Goal: Task Accomplishment & Management: Manage account settings

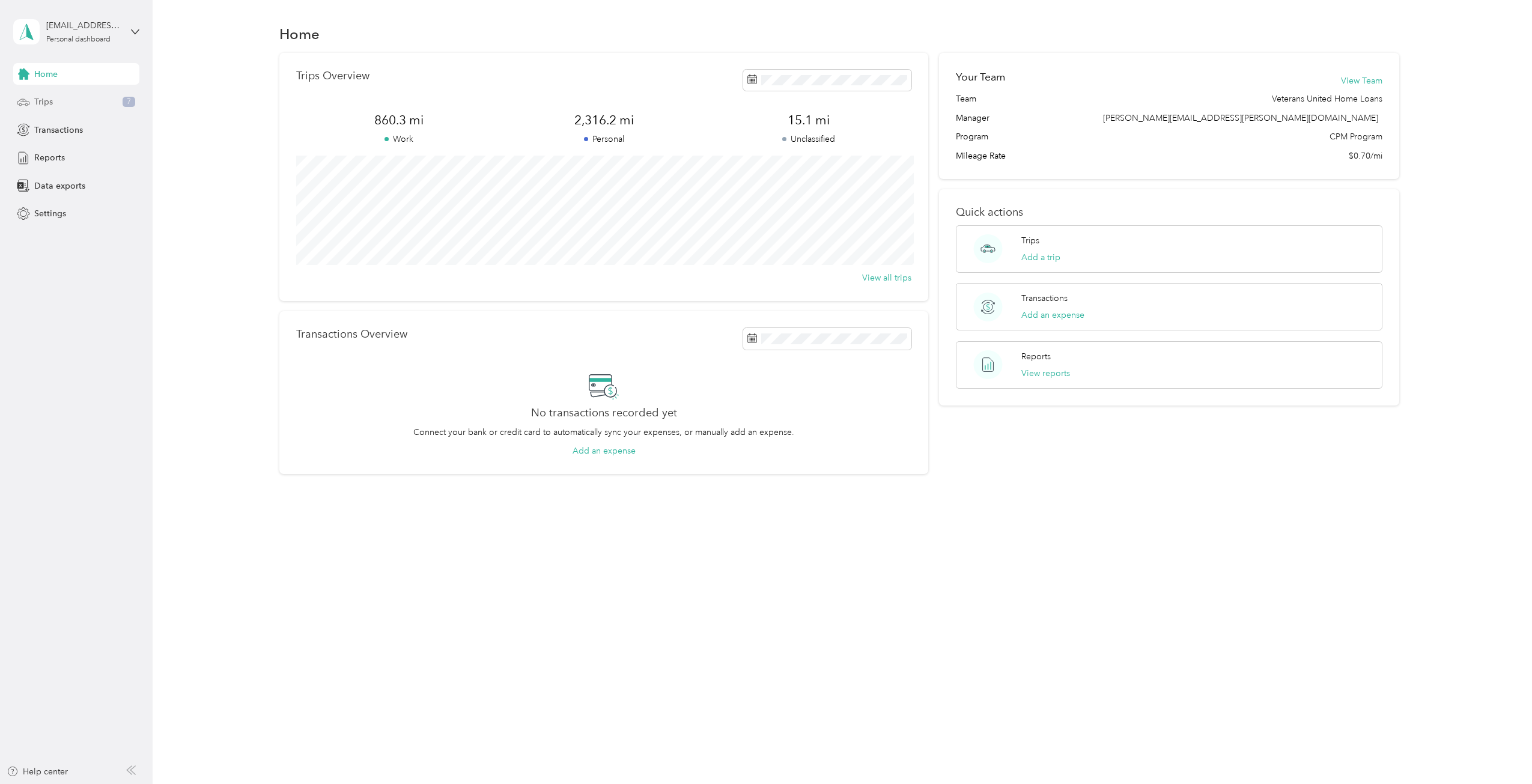
click at [108, 105] on div "Trips 7" at bounding box center [76, 102] width 126 height 22
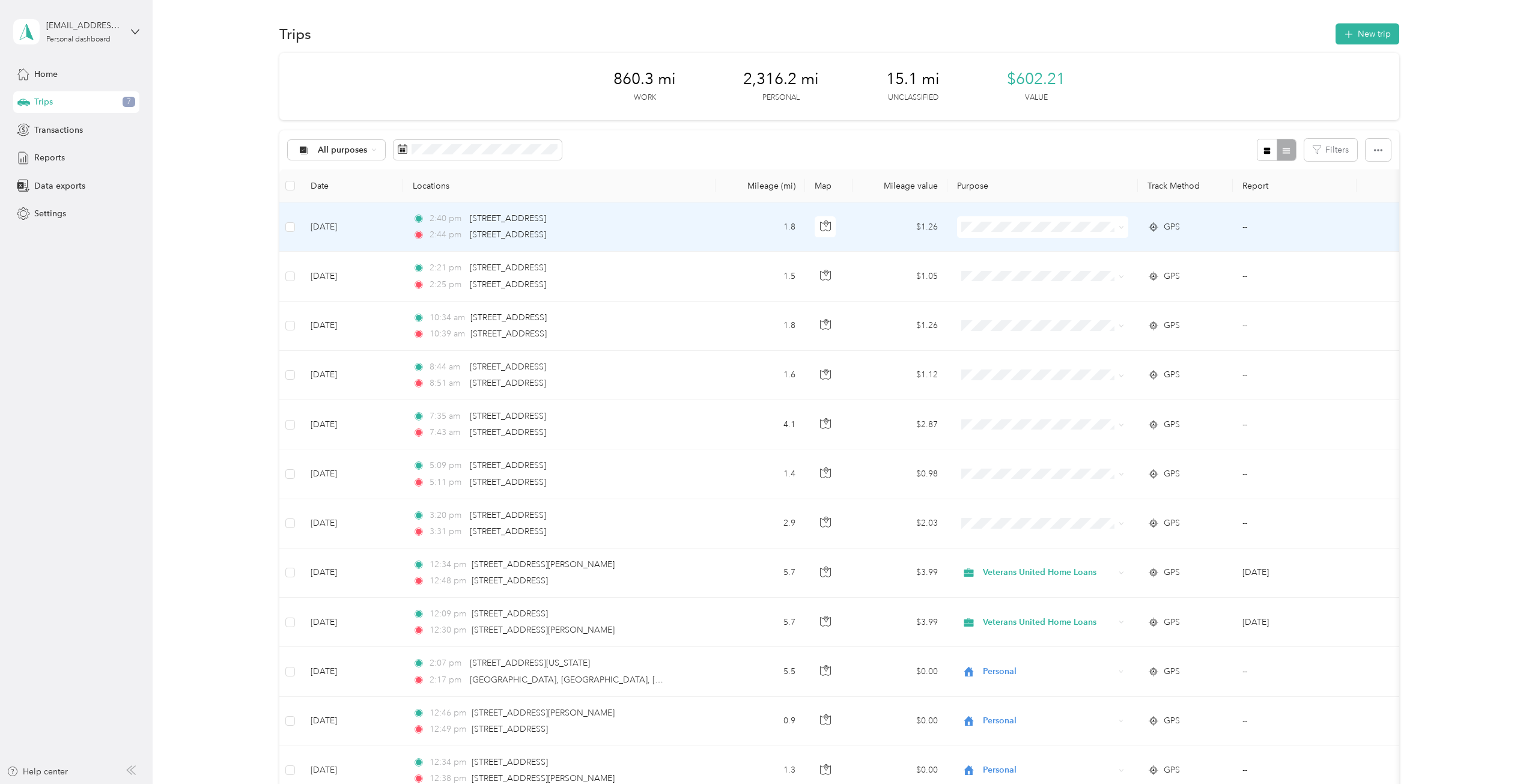
click at [997, 218] on span at bounding box center [1042, 227] width 171 height 22
click at [1008, 235] on span at bounding box center [1042, 227] width 171 height 22
click at [988, 251] on span "Veterans United Home Loans" at bounding box center [1053, 243] width 133 height 12
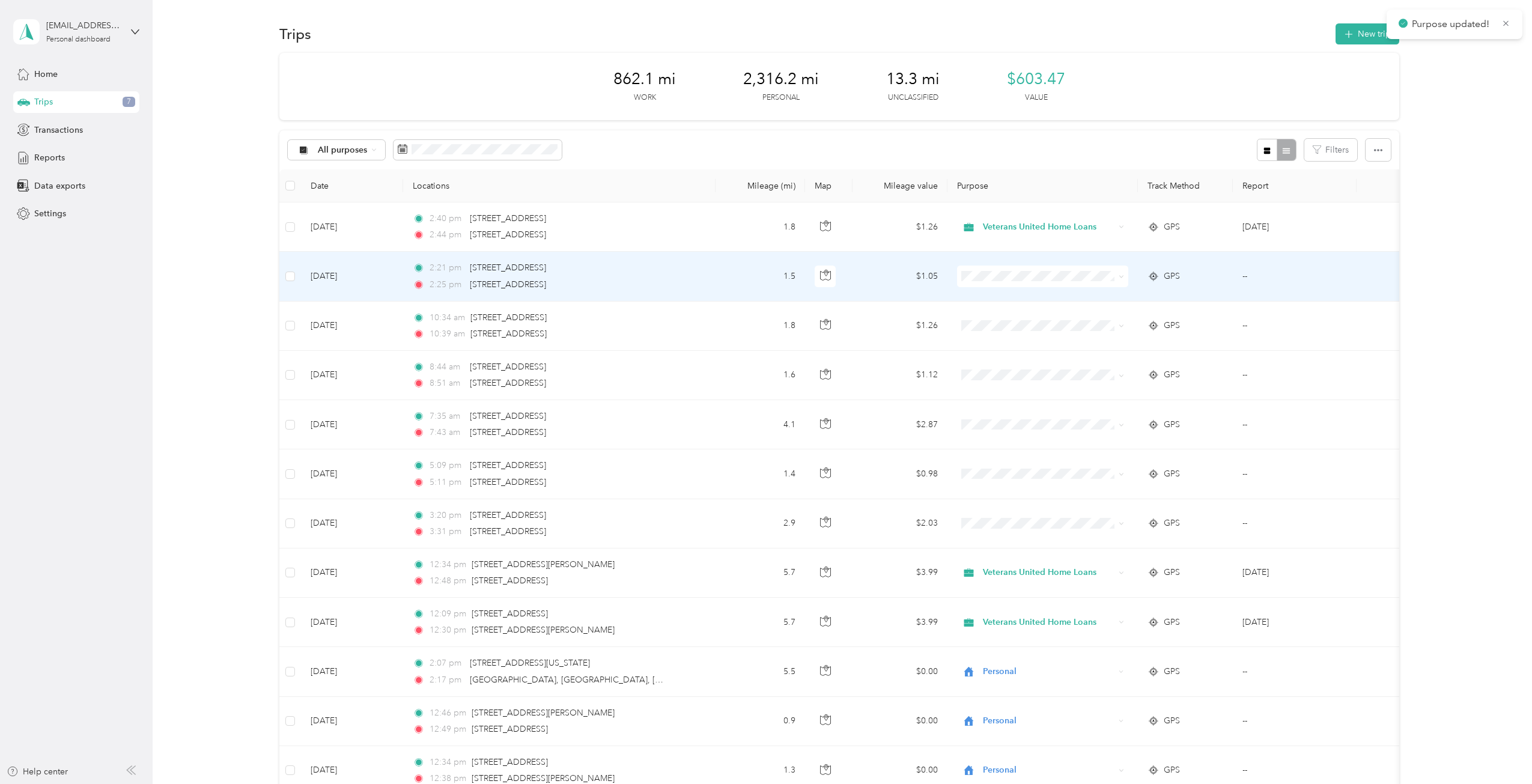
click at [1011, 297] on span "Veterans United Home Loans" at bounding box center [1053, 297] width 133 height 12
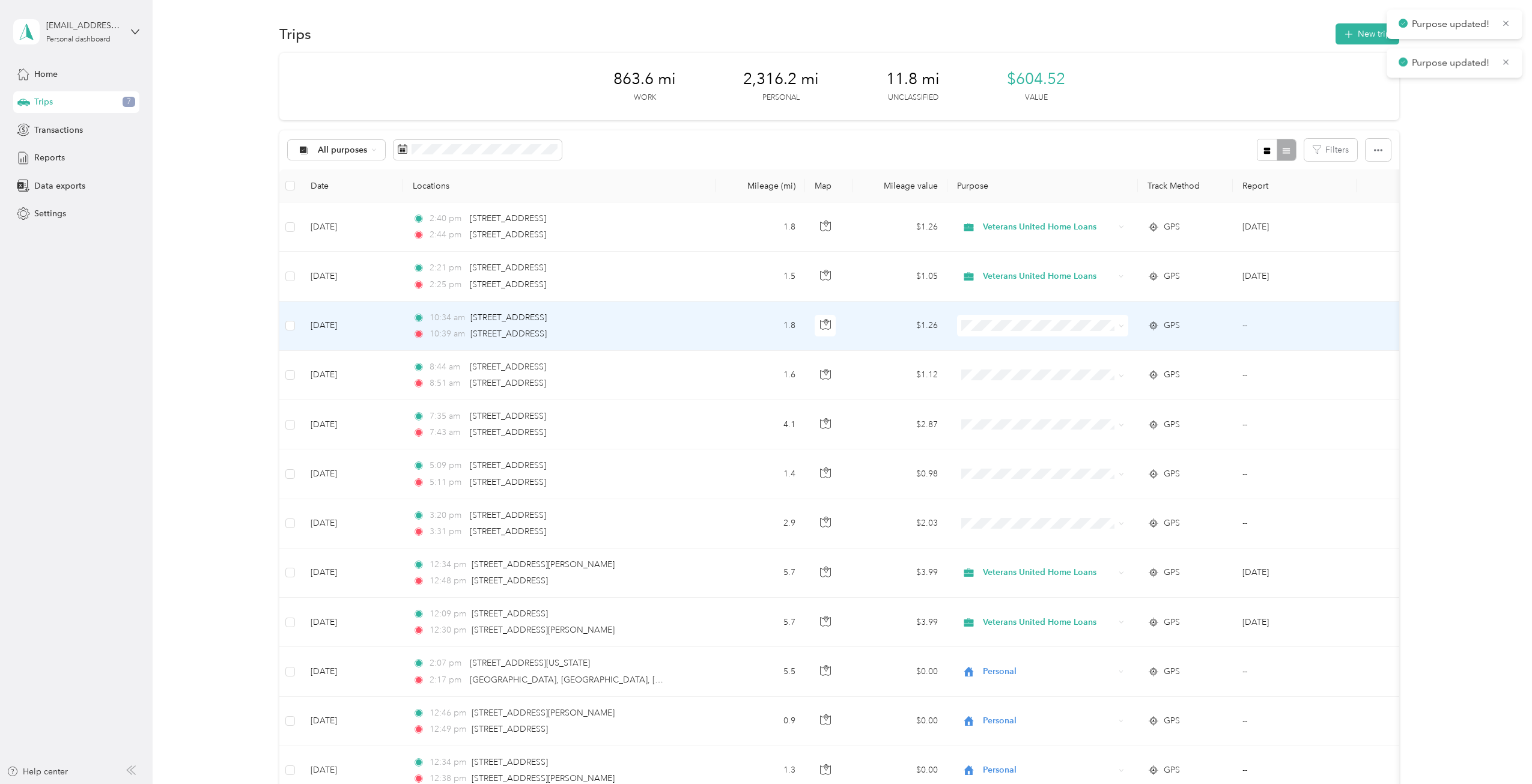
click at [1019, 343] on span "Veterans United Home Loans" at bounding box center [1053, 344] width 133 height 12
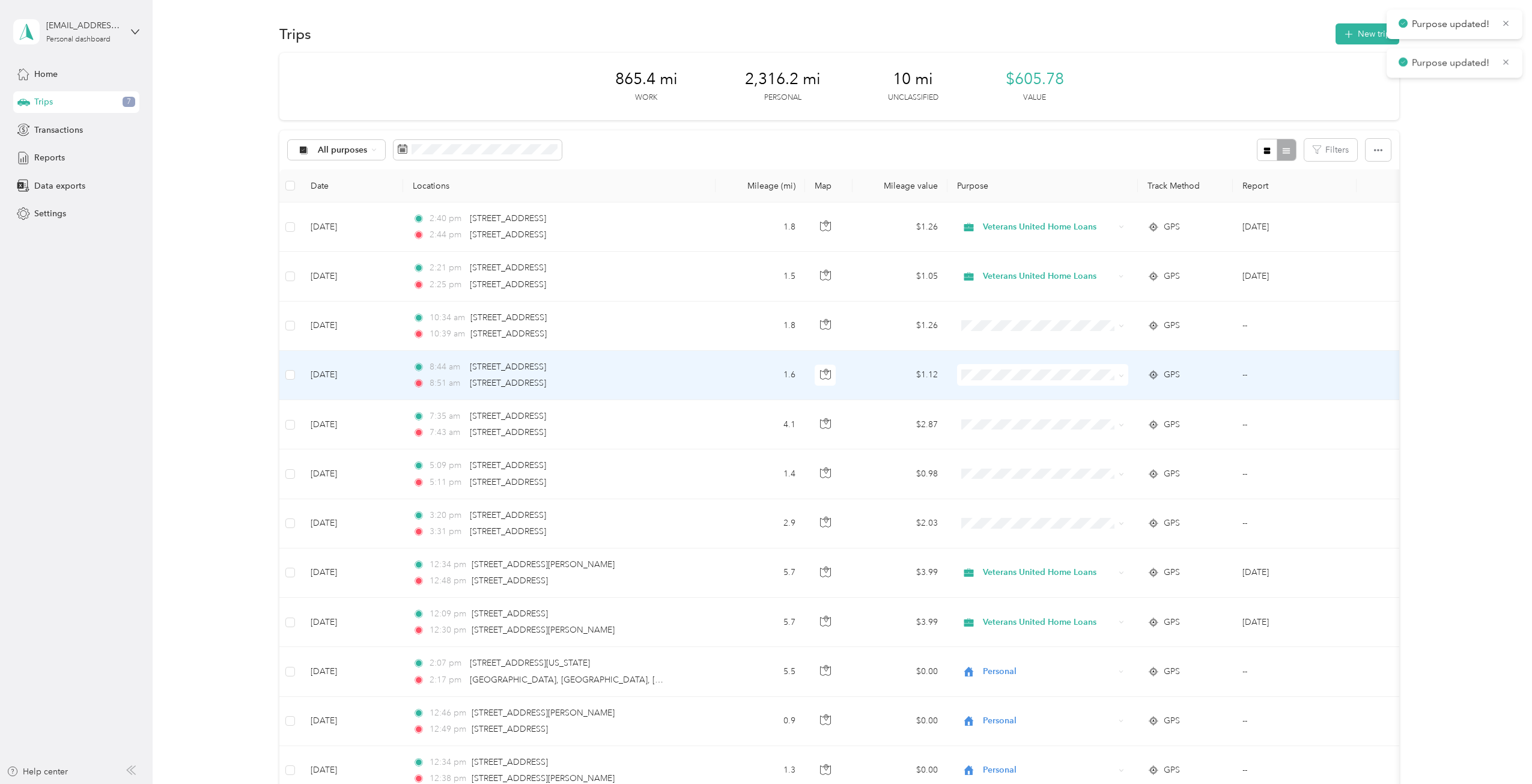
click at [1017, 369] on span at bounding box center [1042, 375] width 171 height 22
click at [1009, 383] on span at bounding box center [1042, 375] width 171 height 22
click at [1007, 382] on span at bounding box center [1042, 375] width 171 height 22
click at [1079, 391] on span "Veterans United Home Loans" at bounding box center [1053, 394] width 133 height 12
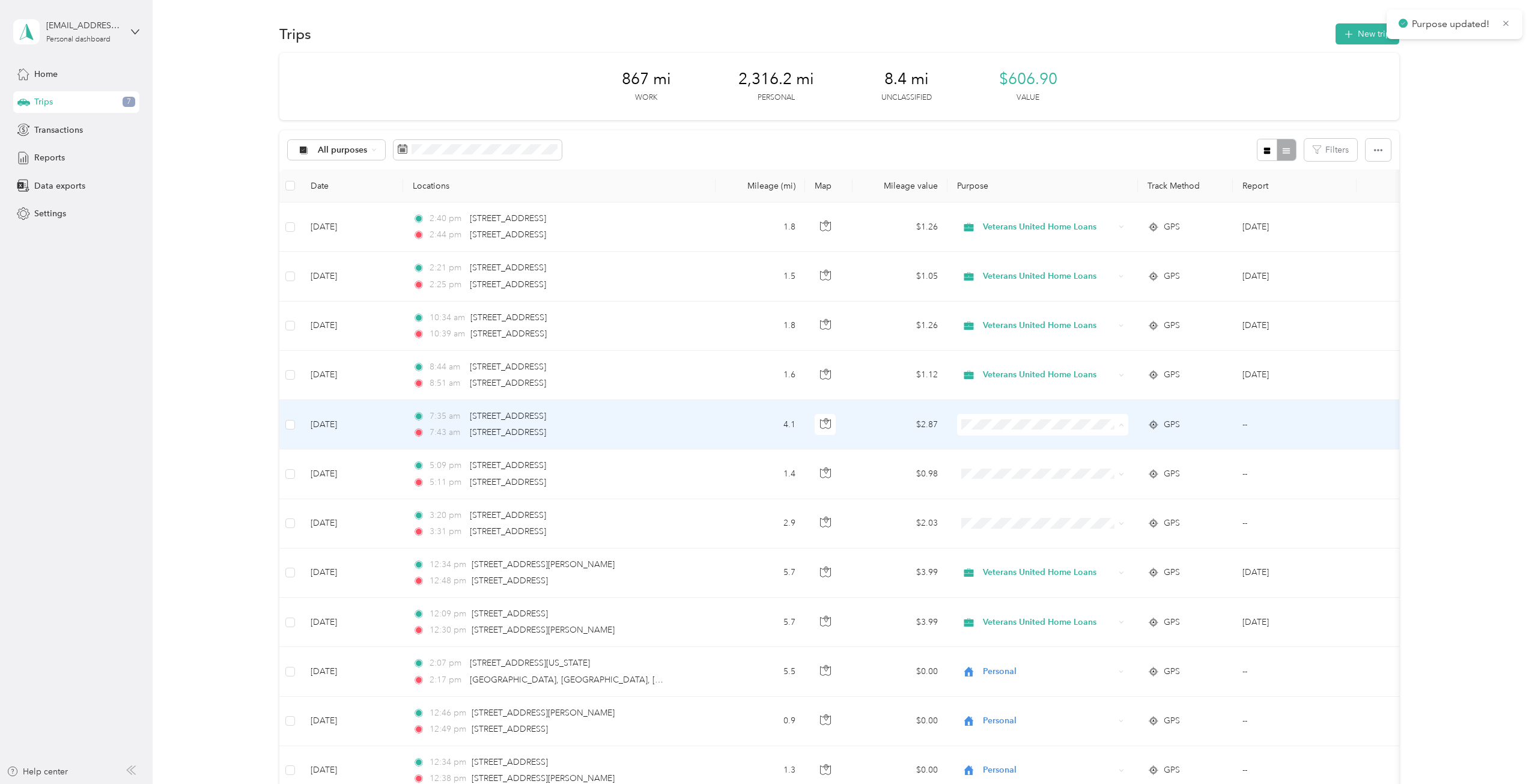
click at [1057, 467] on span "Personal" at bounding box center [1053, 468] width 133 height 12
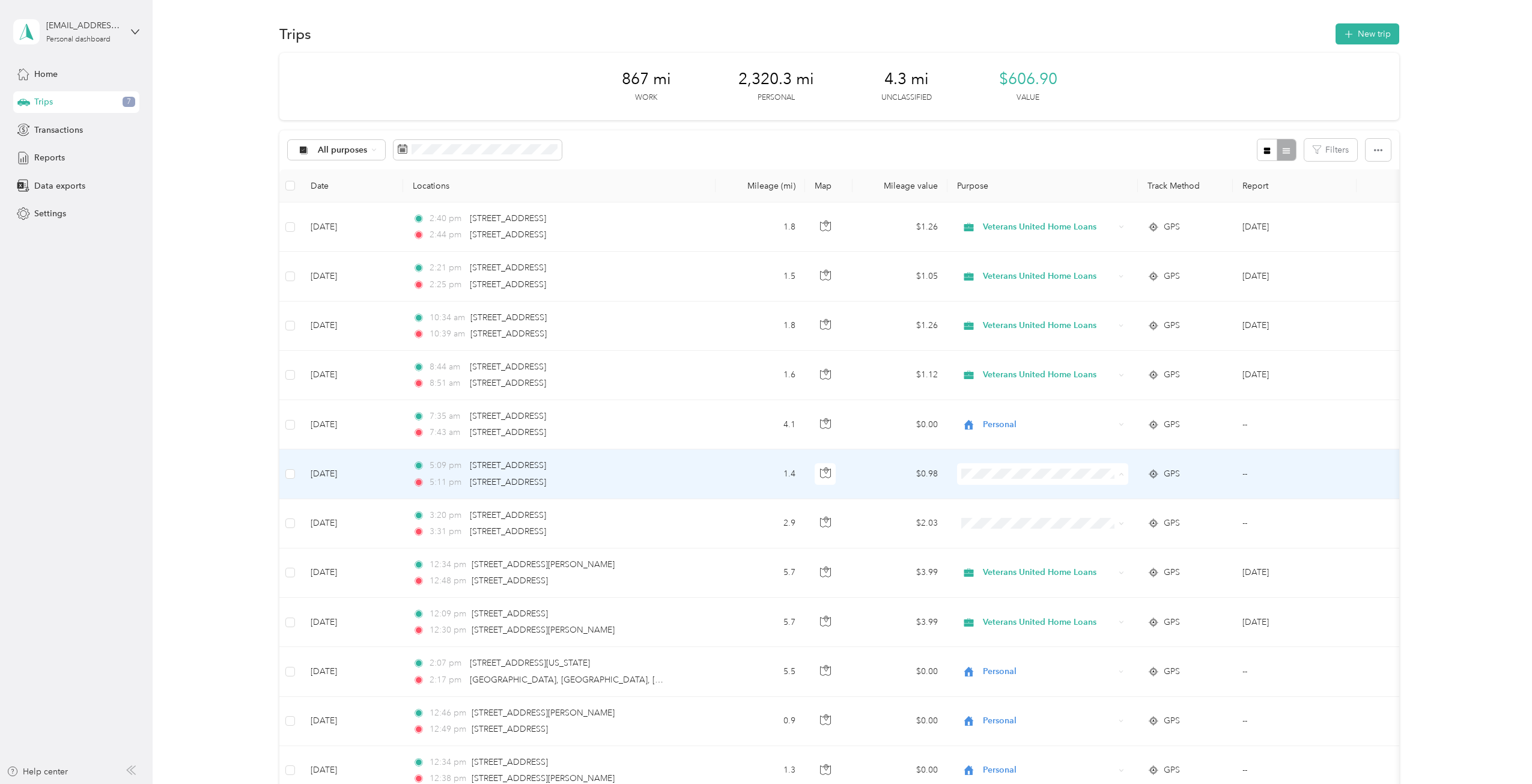
click at [1045, 513] on span "Personal" at bounding box center [1053, 517] width 133 height 12
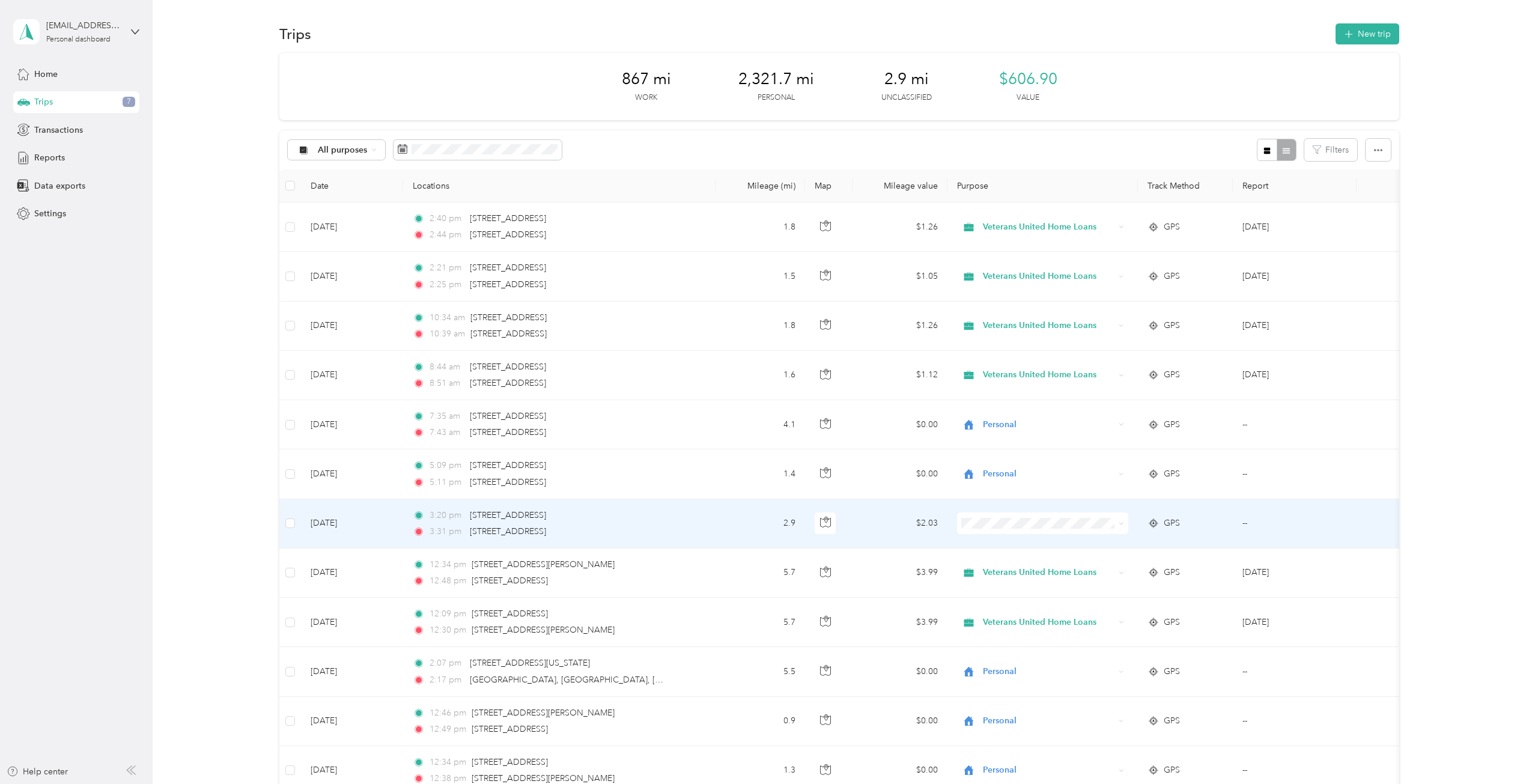
click at [1024, 561] on span "Personal" at bounding box center [1053, 562] width 133 height 12
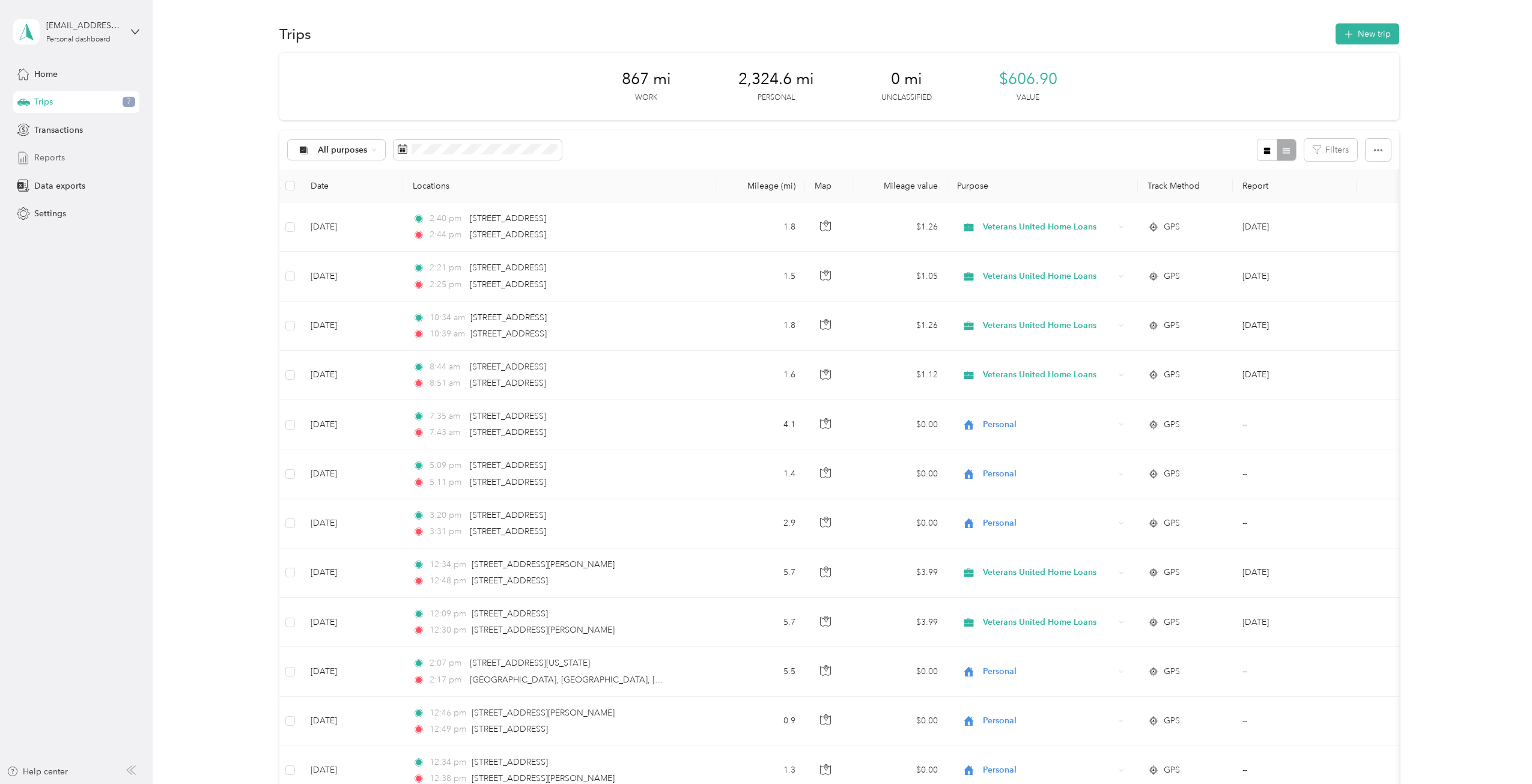
click at [67, 162] on div "Reports" at bounding box center [76, 158] width 126 height 22
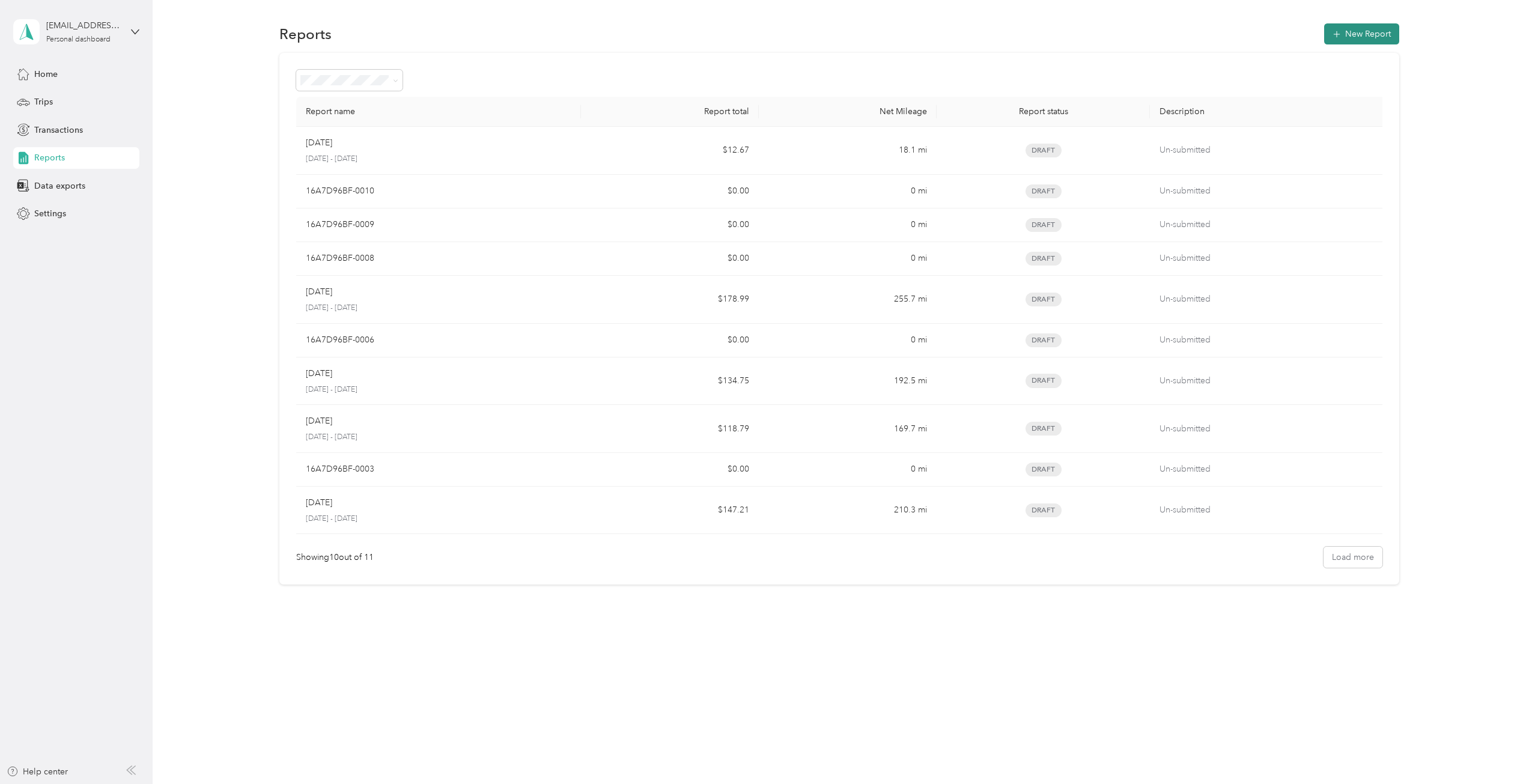
click at [1362, 41] on button "New Report" at bounding box center [1362, 33] width 75 height 21
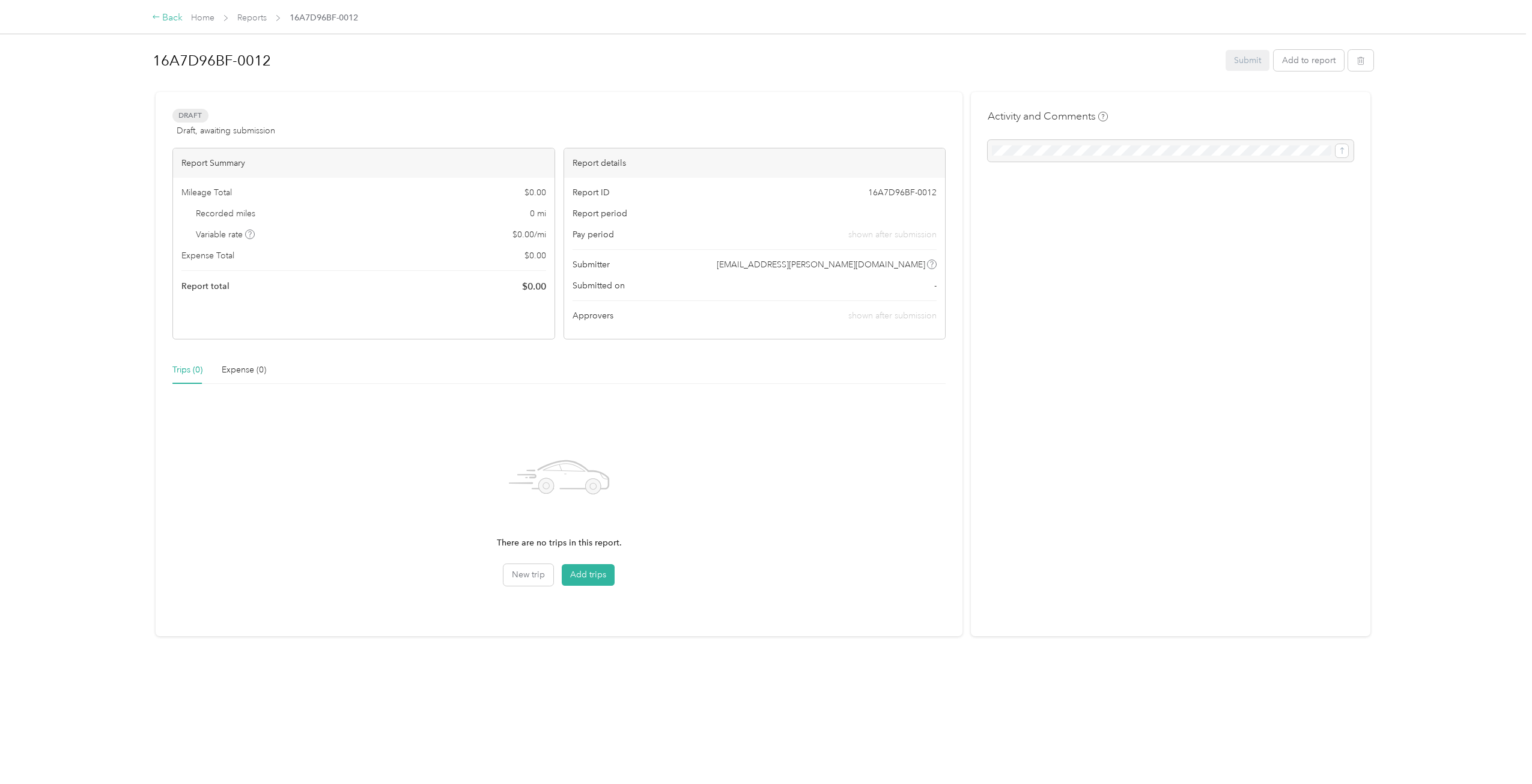
click at [165, 16] on div "Back" at bounding box center [167, 18] width 31 height 14
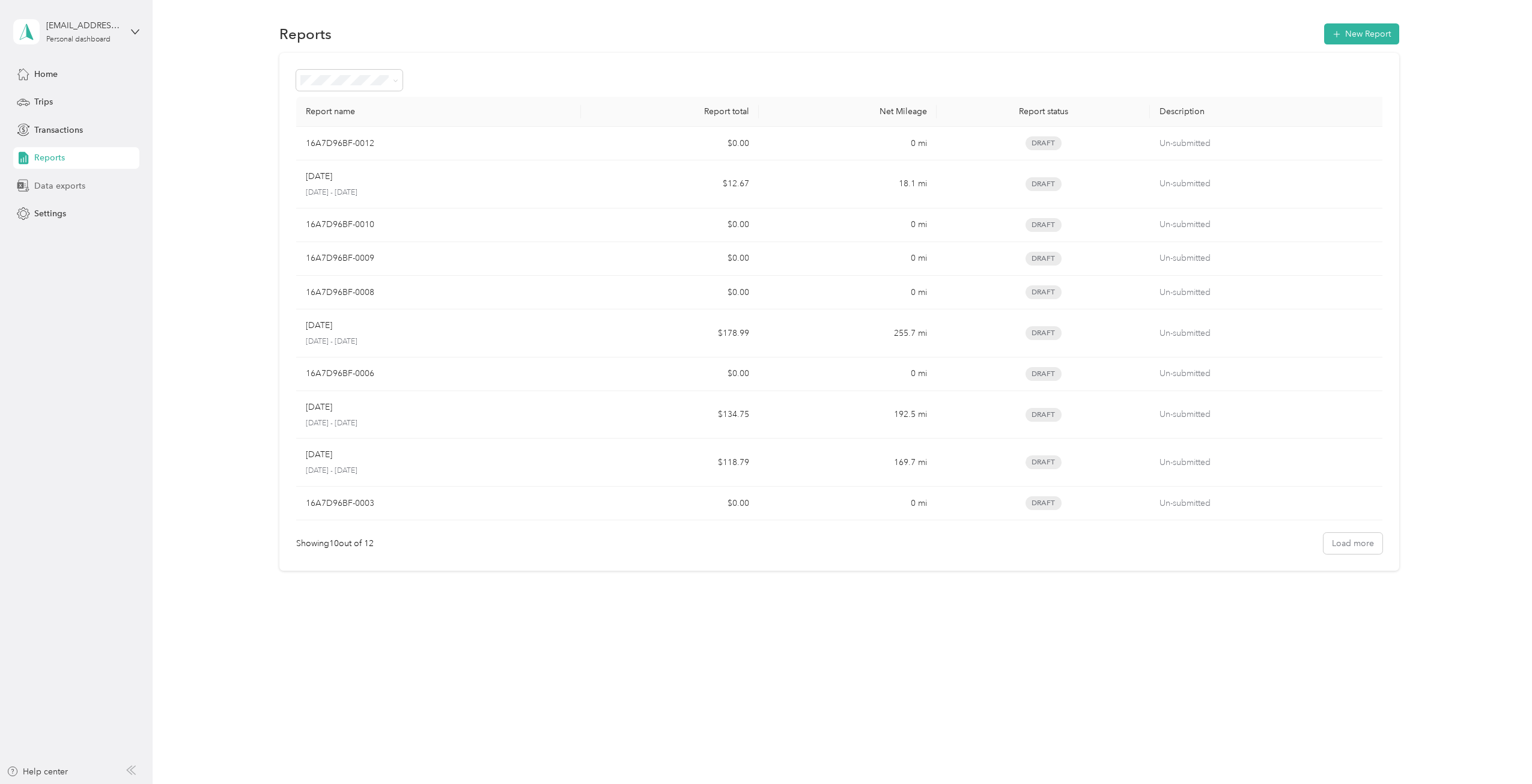
click at [50, 188] on span "Data exports" at bounding box center [59, 186] width 51 height 12
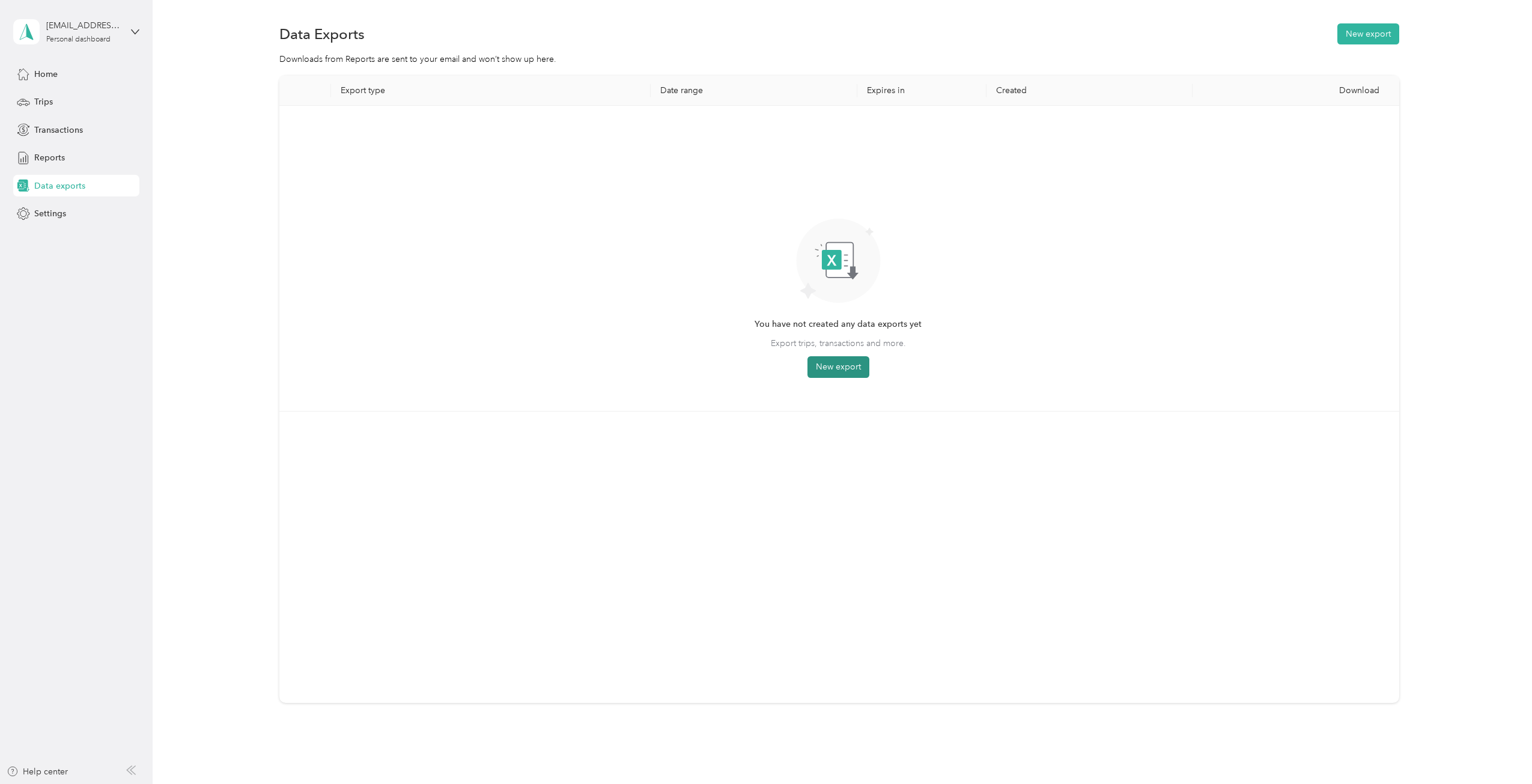
click at [839, 361] on button "New export" at bounding box center [838, 367] width 62 height 22
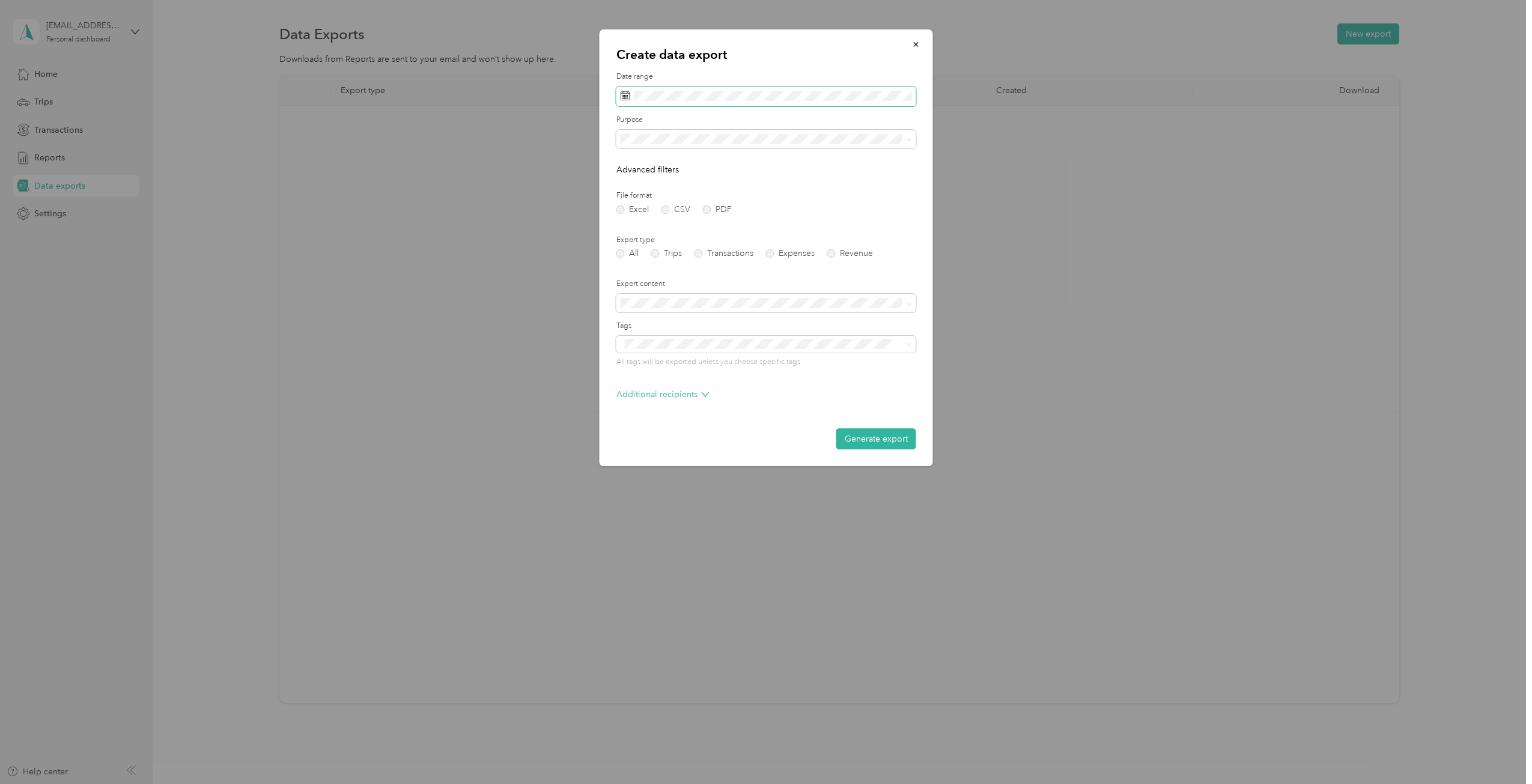
click at [663, 90] on span at bounding box center [766, 97] width 300 height 20
click at [798, 202] on button "Last month" at bounding box center [785, 196] width 74 height 21
click at [700, 184] on ol "All Veterans United Home Loans Personal" at bounding box center [766, 175] width 300 height 63
click at [669, 213] on label "CSV" at bounding box center [676, 210] width 29 height 9
click at [712, 212] on label "PDF" at bounding box center [717, 210] width 29 height 9
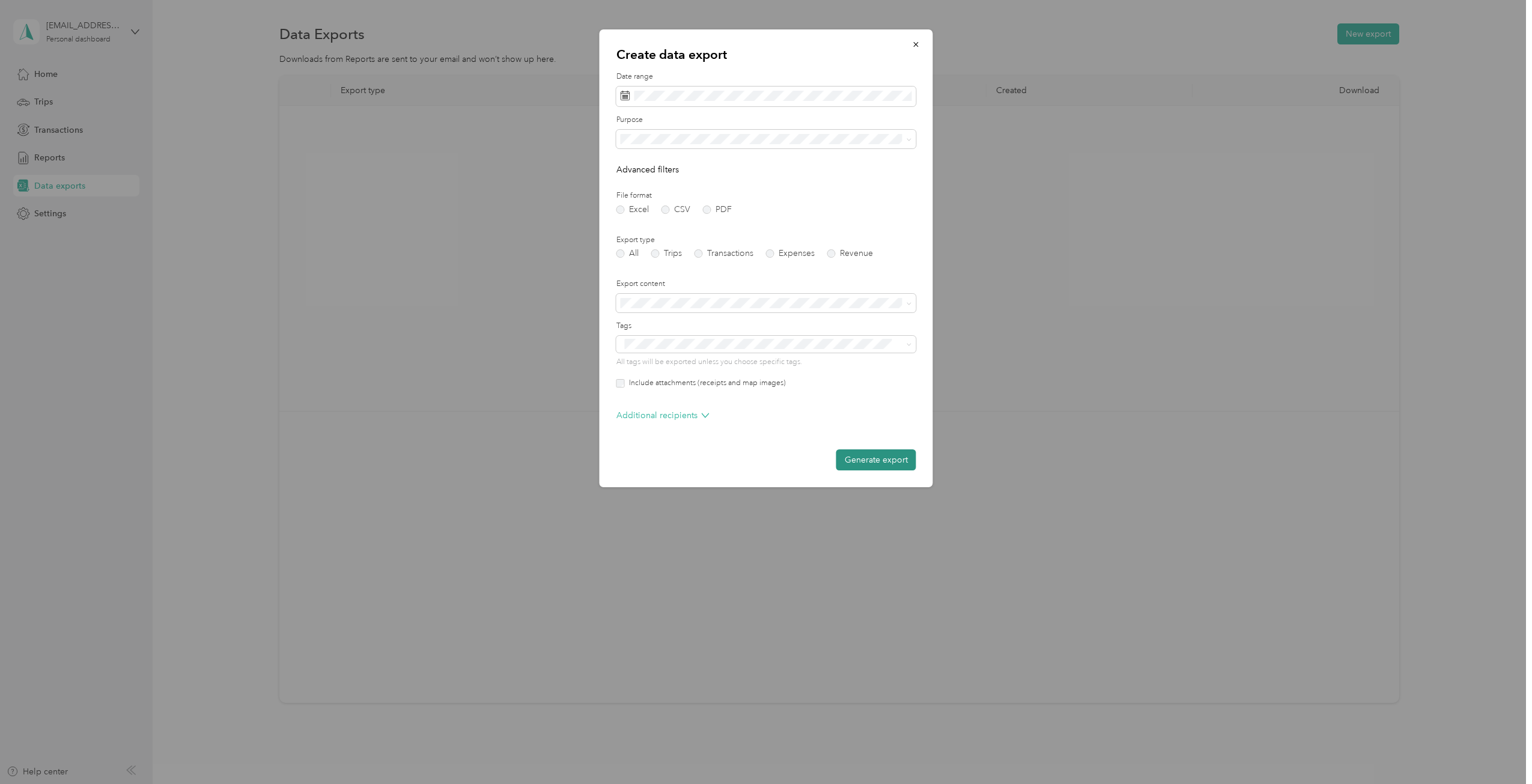
click at [869, 464] on button "Generate export" at bounding box center [876, 459] width 80 height 21
